Goal: Information Seeking & Learning: Learn about a topic

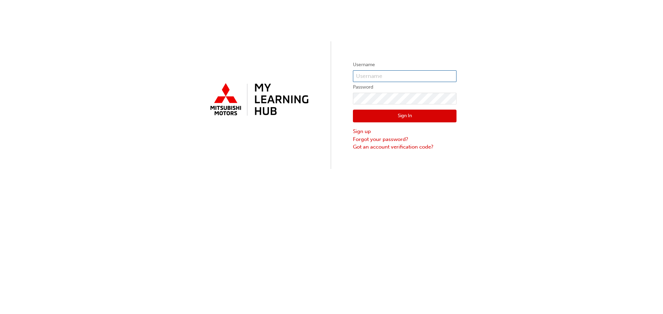
type input "0005930492"
click at [410, 115] on button "Sign In" at bounding box center [405, 116] width 104 height 13
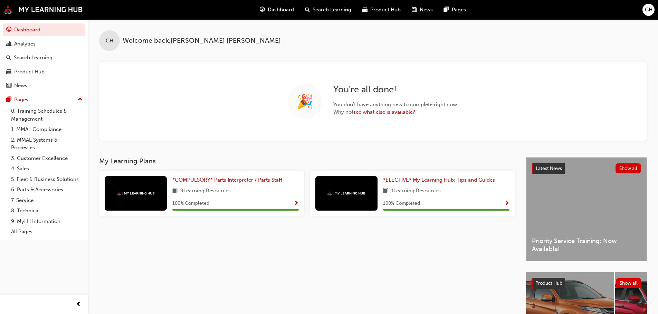
click at [254, 179] on span "*COMPULSORY* Parts Interpreter / Parts Staff" at bounding box center [227, 180] width 110 height 6
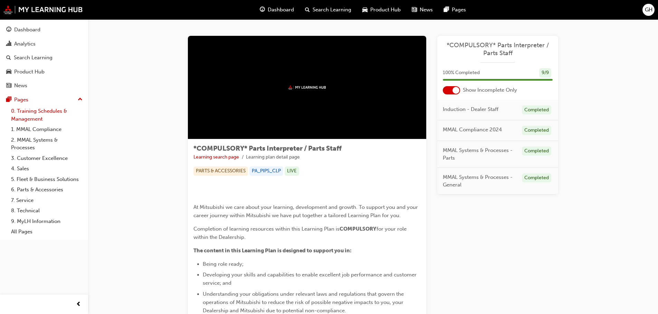
click at [39, 111] on link "0. Training Schedules & Management" at bounding box center [46, 115] width 77 height 18
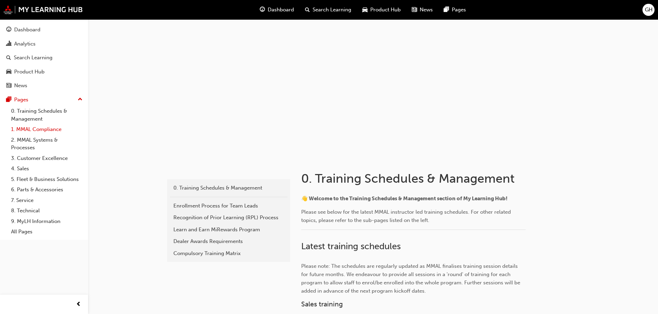
click at [25, 130] on link "1. MMAL Compliance" at bounding box center [46, 129] width 77 height 11
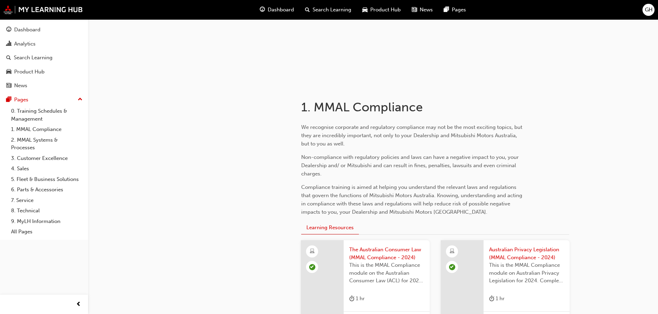
scroll to position [163, 0]
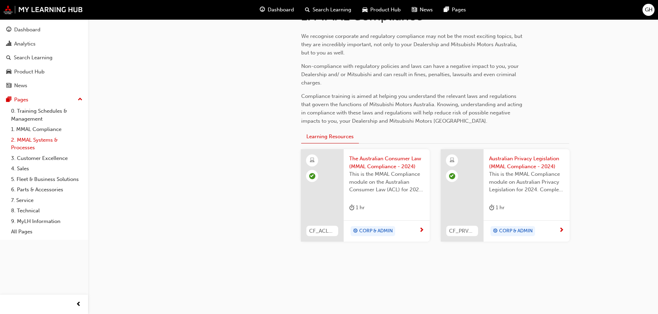
click at [40, 141] on link "2. MMAL Systems & Processes" at bounding box center [46, 144] width 77 height 18
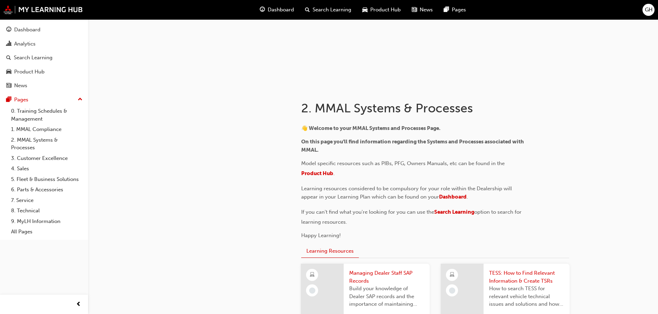
scroll to position [69, 0]
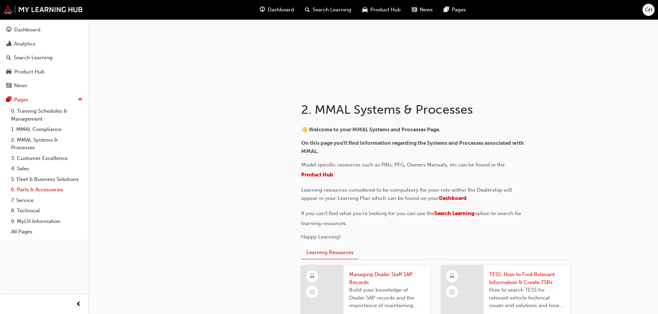
click at [35, 189] on link "6. Parts & Accessories" at bounding box center [46, 190] width 77 height 11
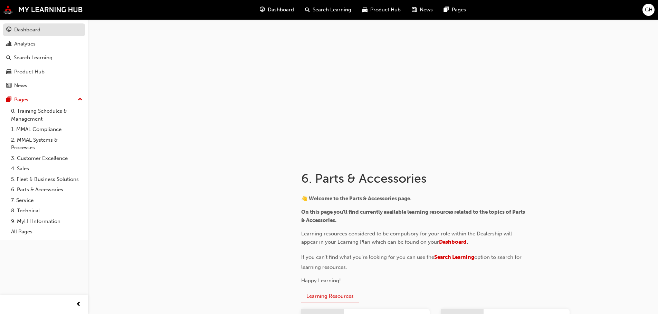
click at [40, 32] on div "Dashboard" at bounding box center [27, 30] width 26 height 8
